Goal: Task Accomplishment & Management: Manage account settings

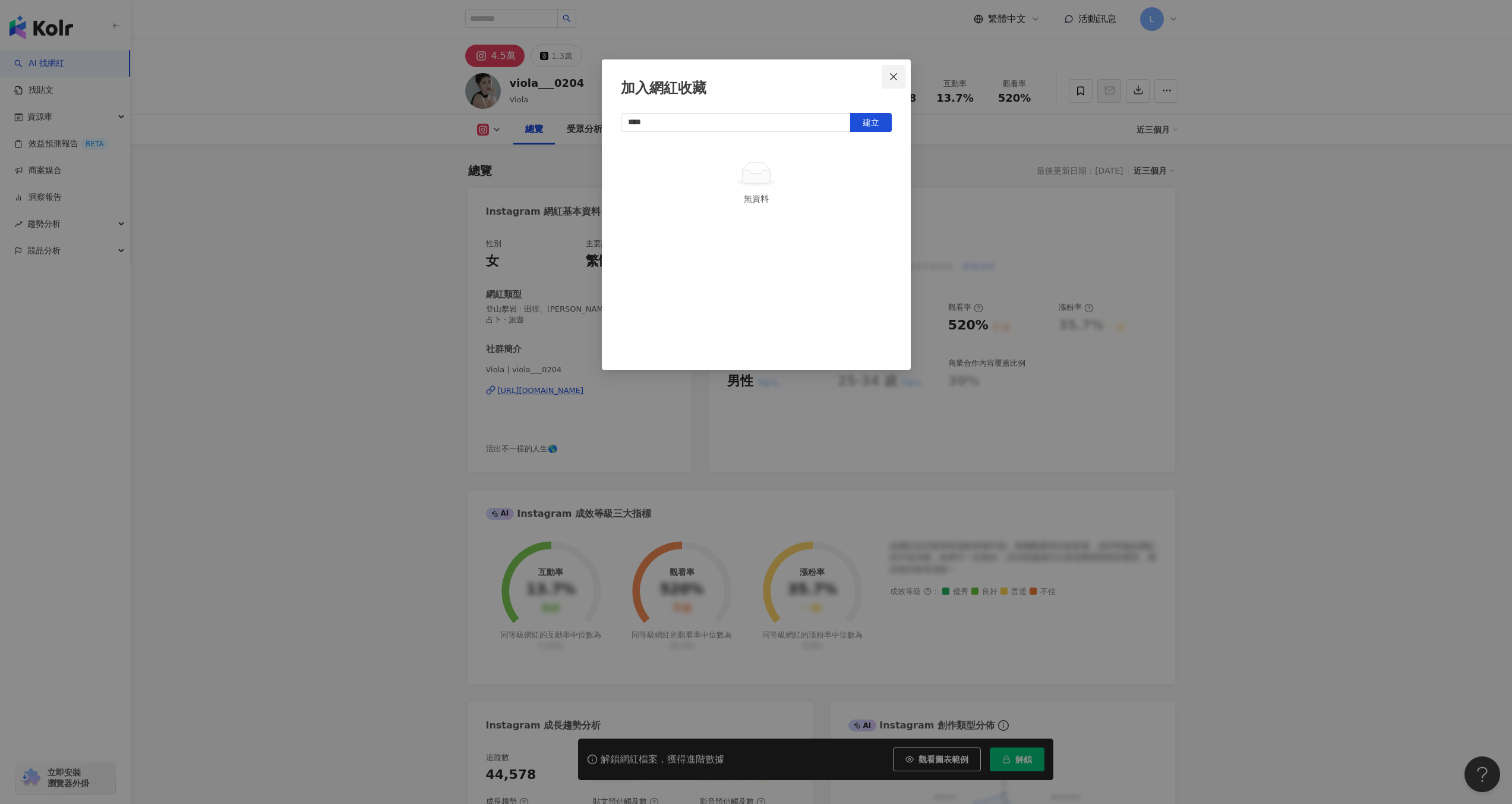
click at [896, 77] on icon "close" at bounding box center [894, 76] width 9 height 9
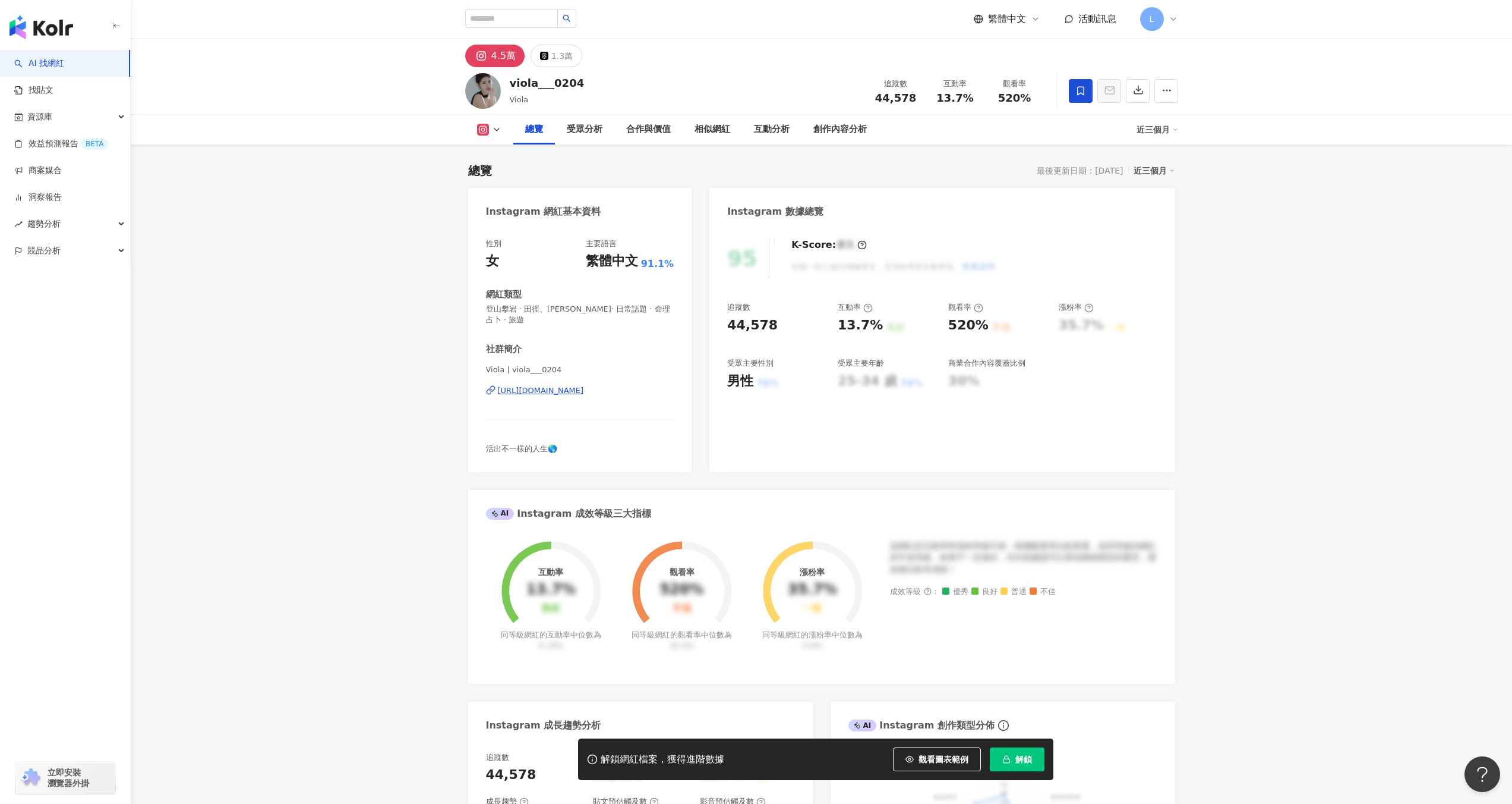
click at [1079, 95] on icon at bounding box center [1081, 91] width 11 height 11
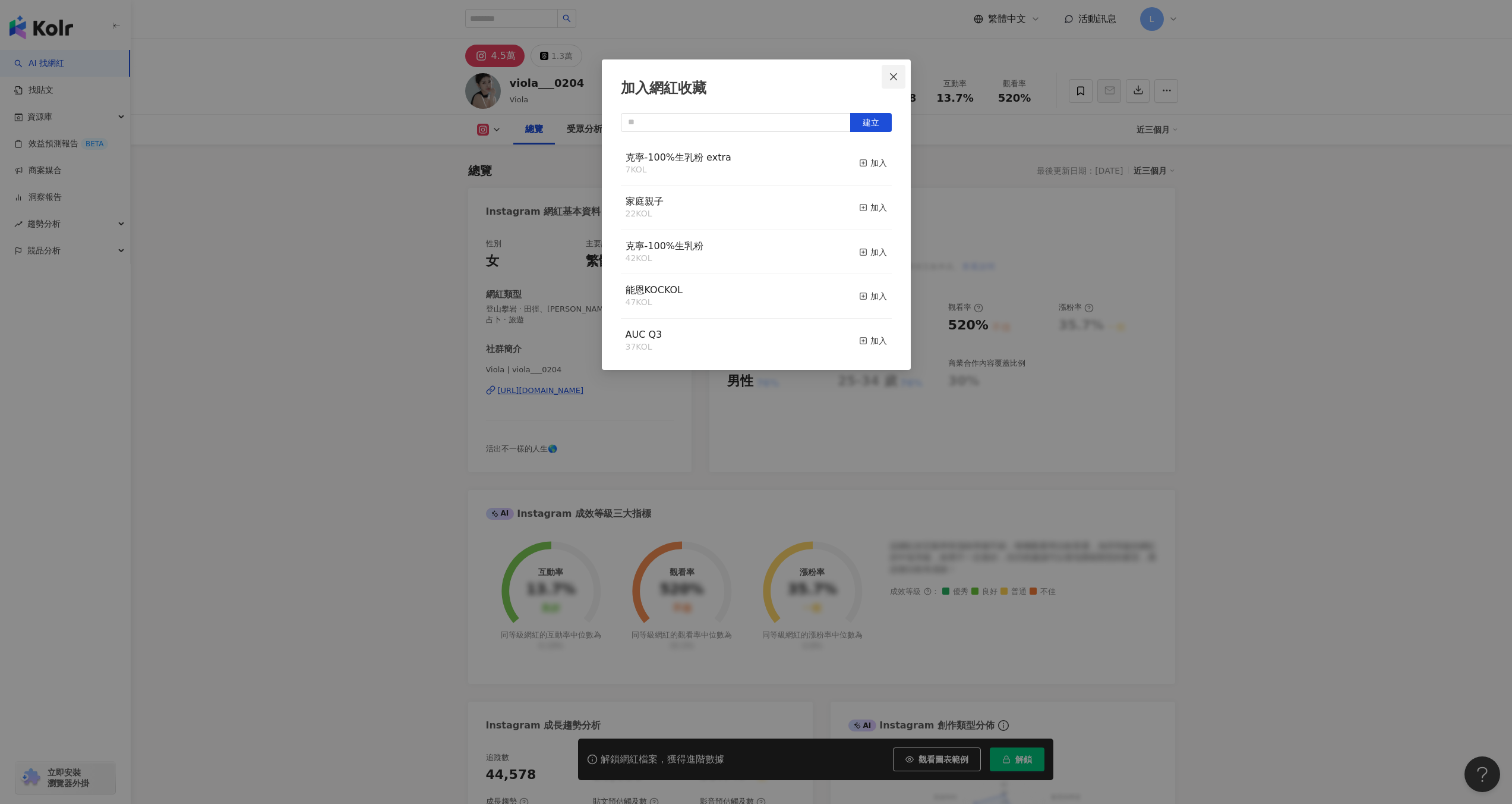
click at [892, 85] on button "Close" at bounding box center [894, 76] width 24 height 24
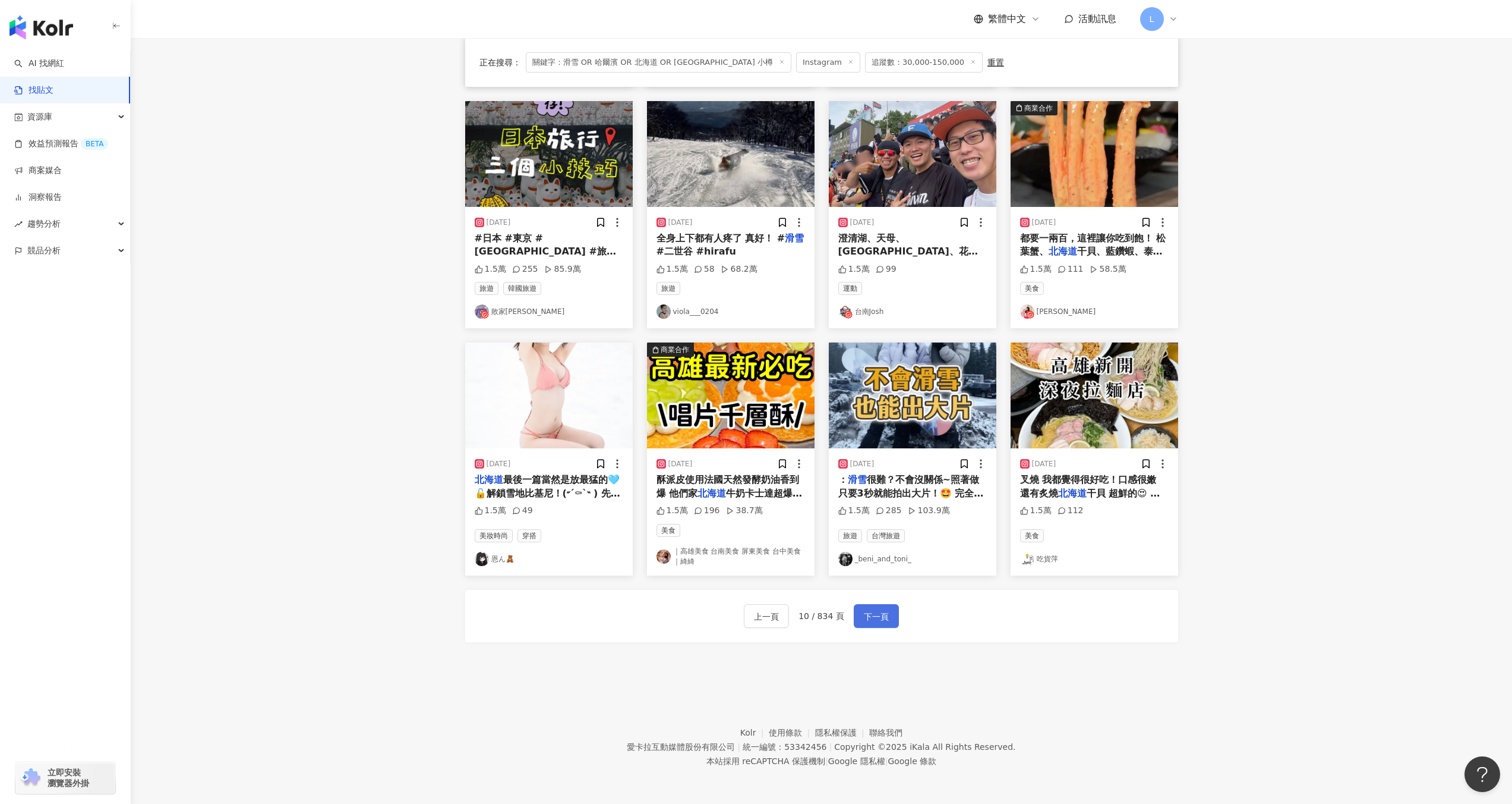
click at [881, 619] on span "下一頁" at bounding box center [877, 616] width 25 height 14
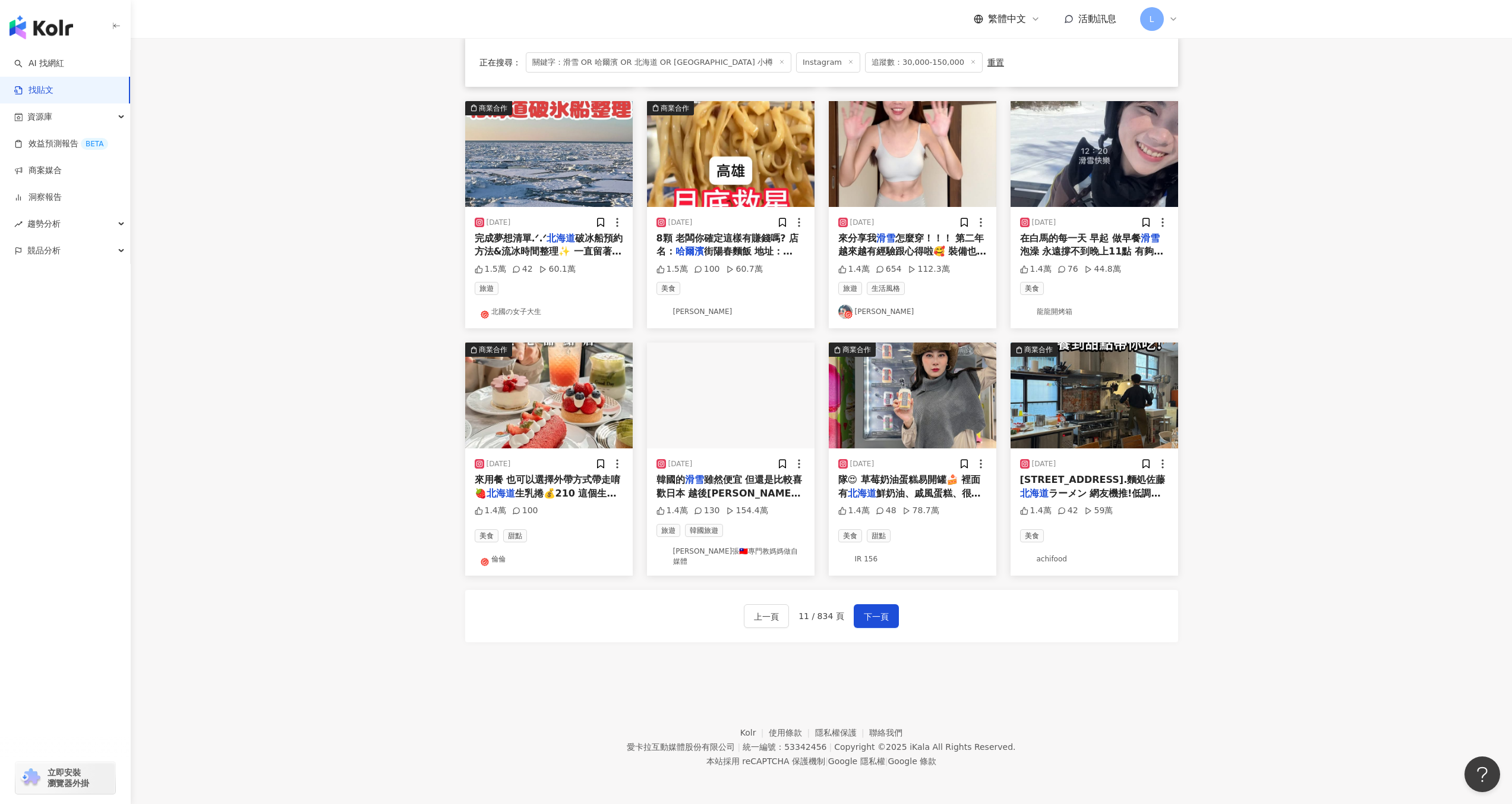
scroll to position [339, 0]
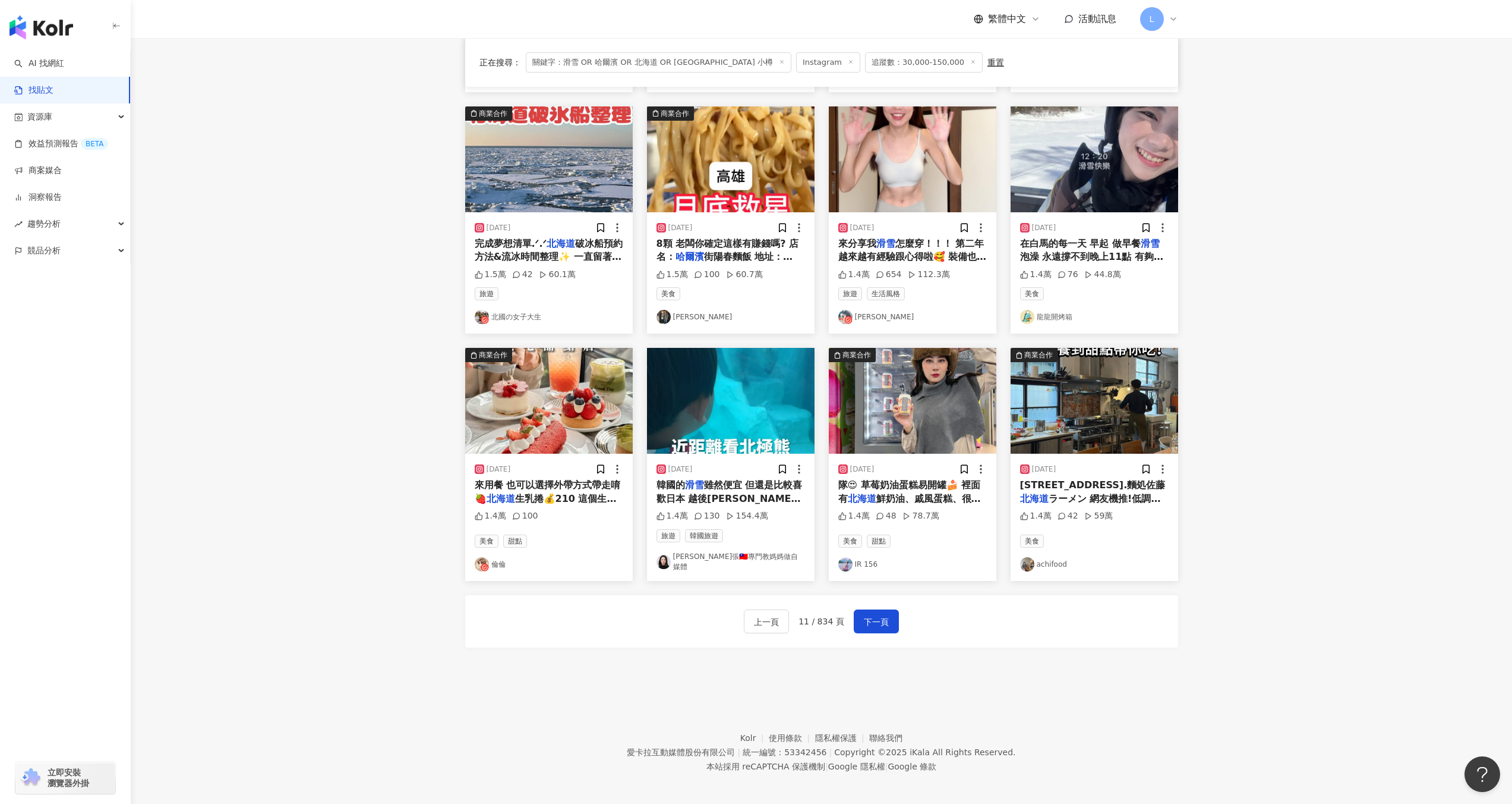
click at [900, 164] on img "button" at bounding box center [912, 159] width 168 height 106
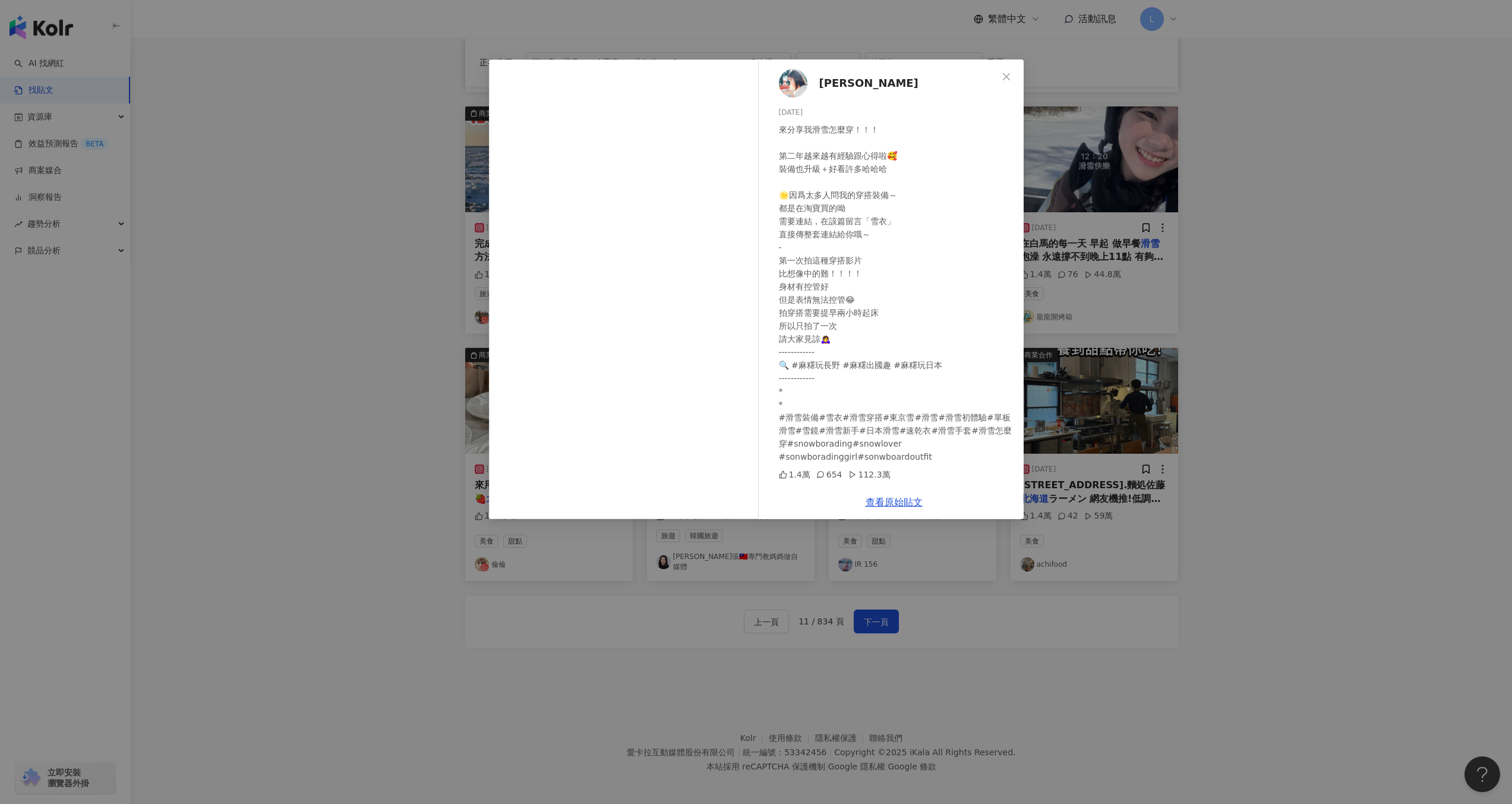
click at [844, 89] on span "[PERSON_NAME]" at bounding box center [869, 83] width 99 height 16
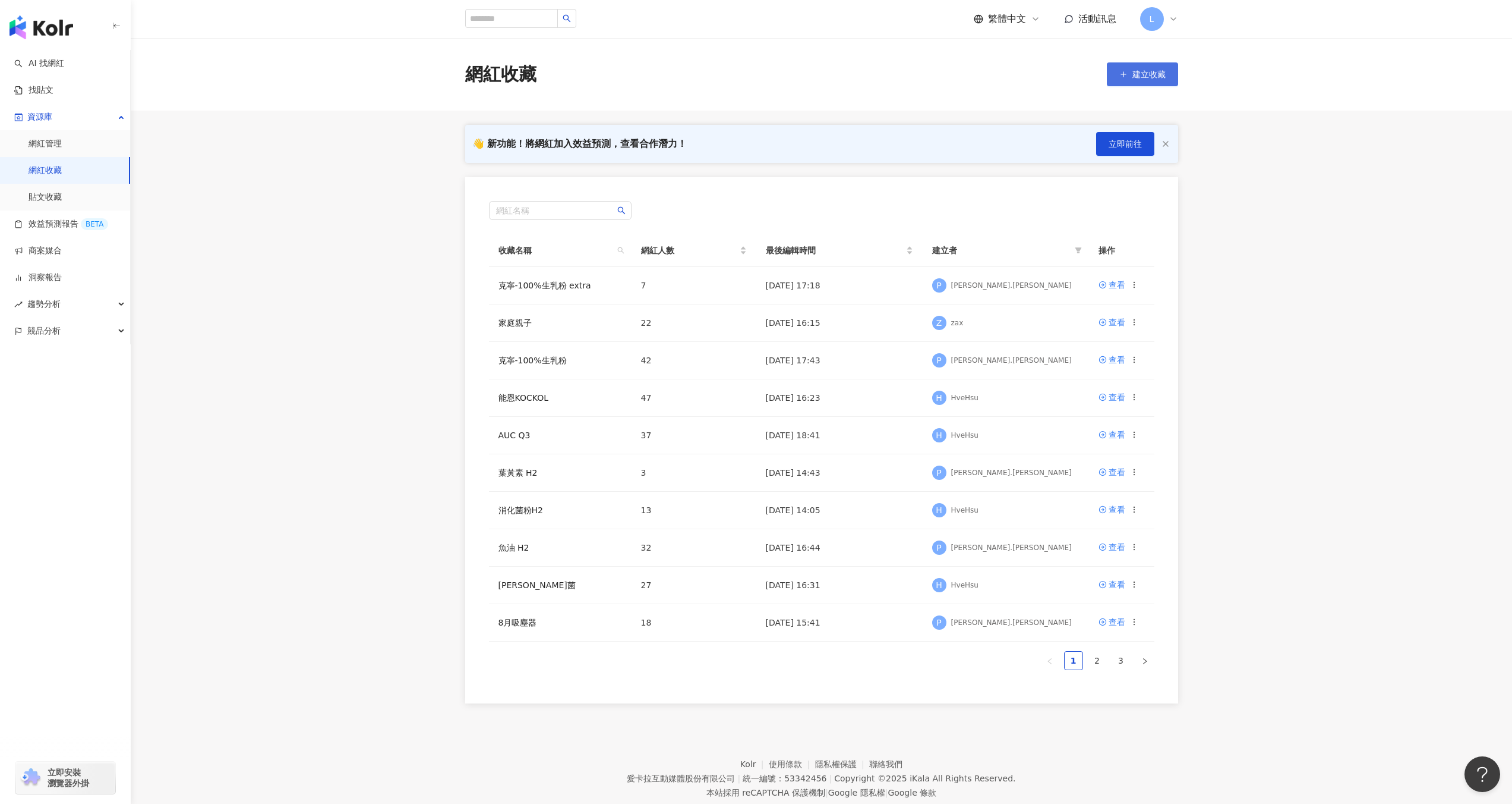
click at [1167, 74] on button "建立收藏" at bounding box center [1142, 74] width 71 height 24
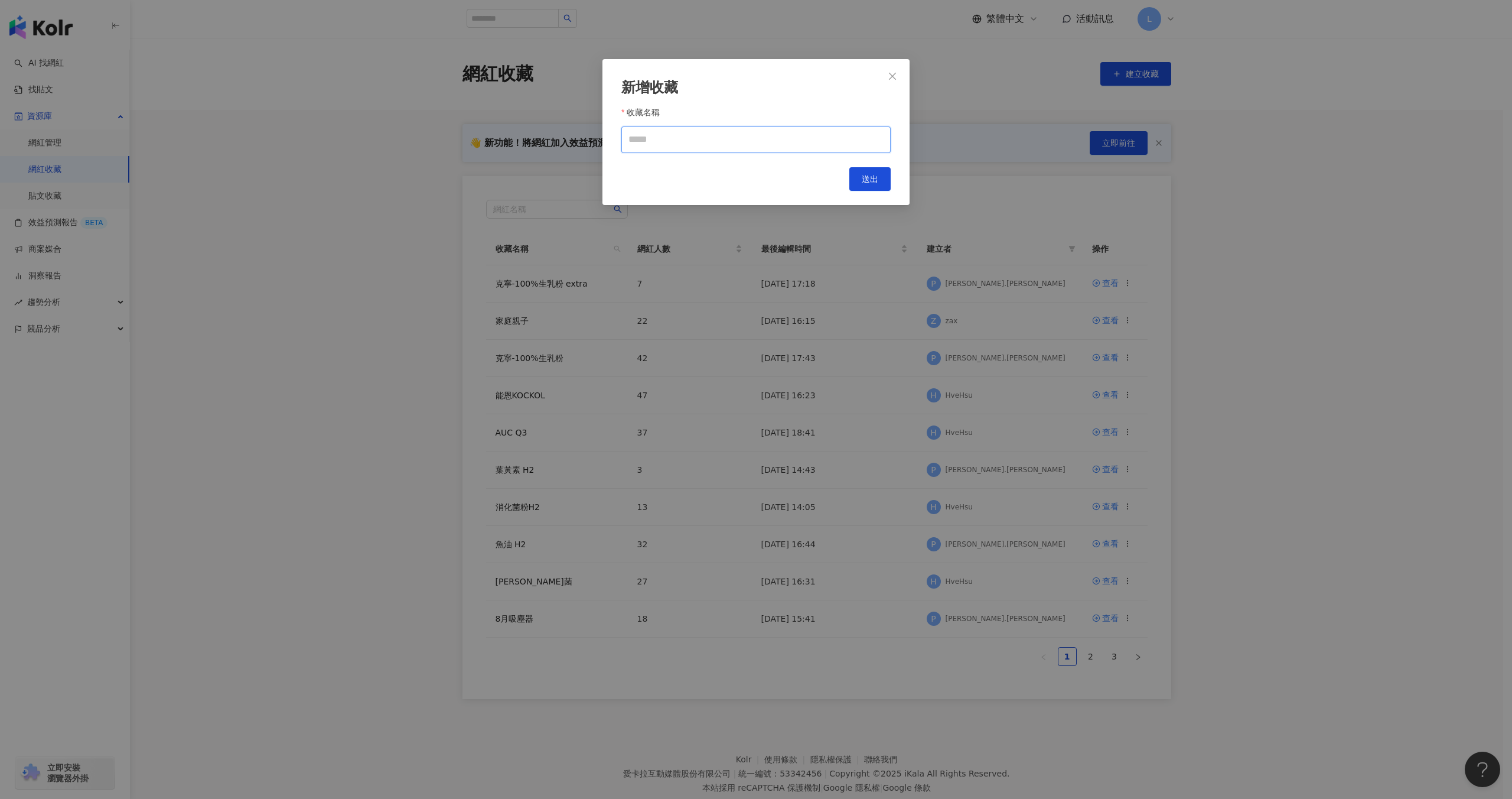
click at [714, 133] on input "收藏名稱" at bounding box center [756, 139] width 269 height 27
type input "****"
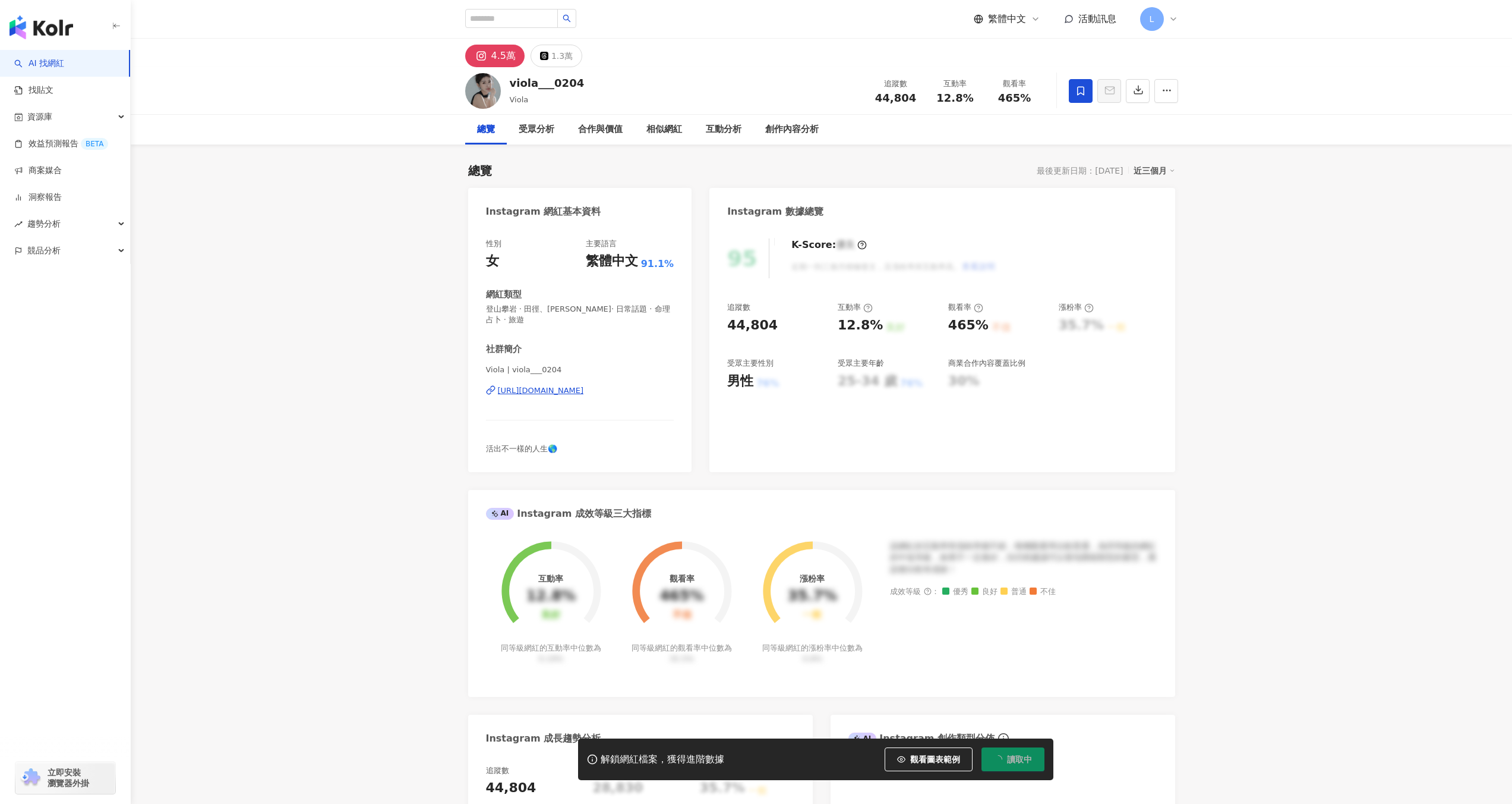
click at [1085, 93] on icon at bounding box center [1081, 91] width 11 height 11
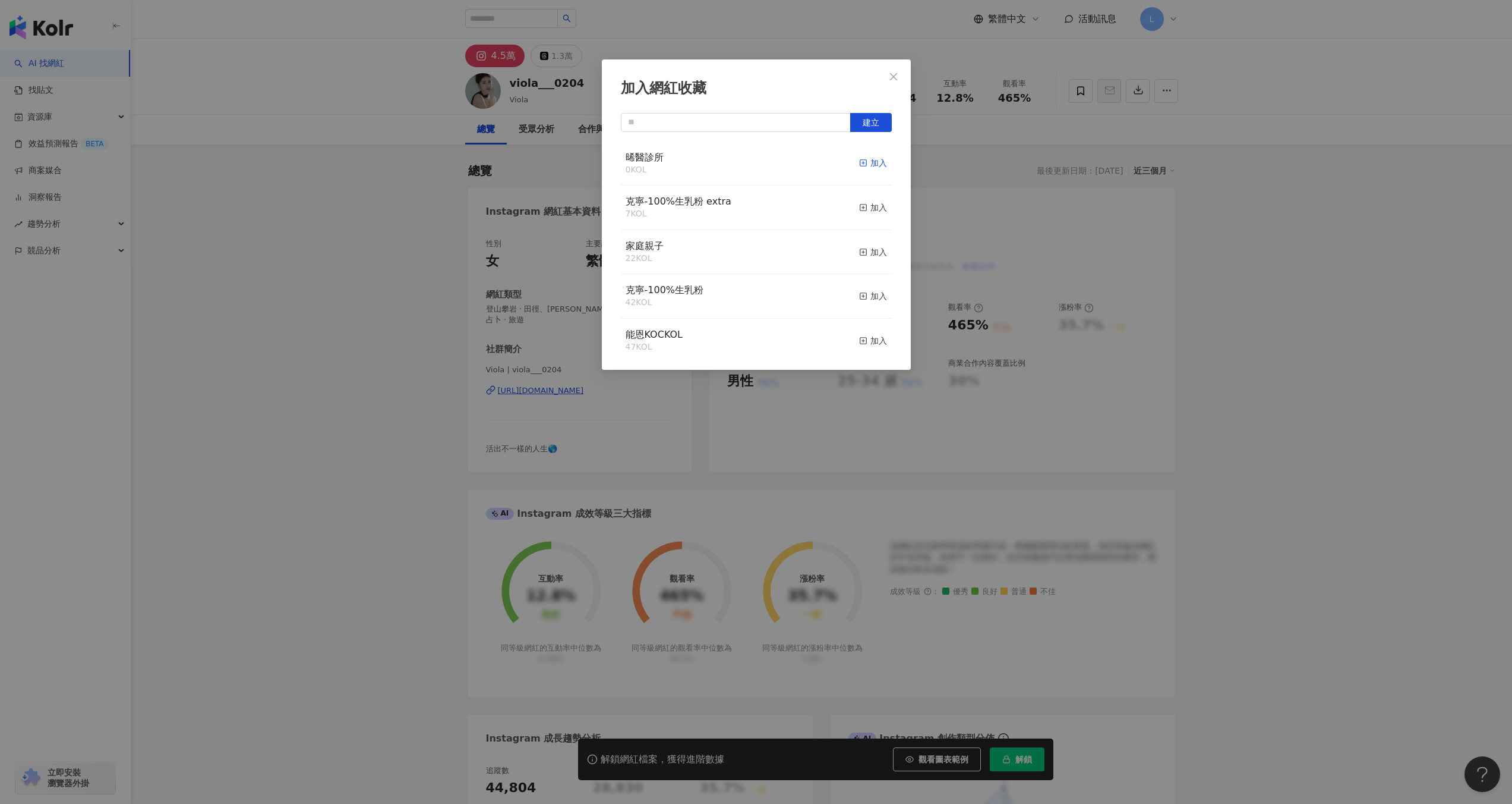
click at [877, 163] on div "加入" at bounding box center [873, 163] width 28 height 13
